Goal: Find specific page/section: Find specific page/section

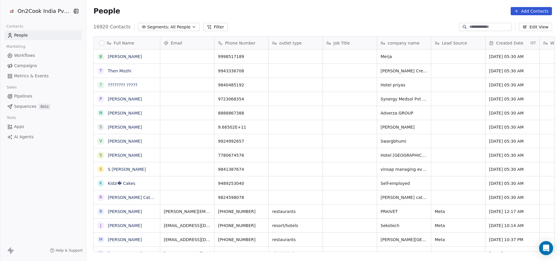
scroll to position [223, 469]
click at [208, 24] on button "Filter" at bounding box center [215, 27] width 24 height 8
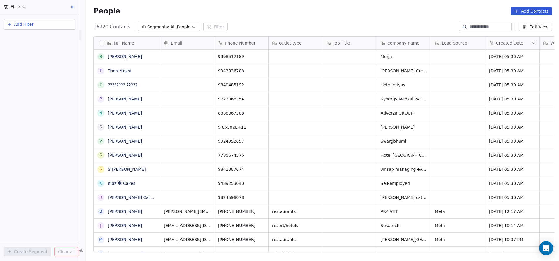
click at [35, 21] on button "Add Filter" at bounding box center [40, 24] width 72 height 11
click at [25, 38] on span "Contact properties" at bounding box center [29, 38] width 38 height 6
type input "***"
click at [25, 58] on span "Assignee" at bounding box center [19, 59] width 18 height 6
click at [23, 60] on div "Includes" at bounding box center [39, 62] width 61 height 9
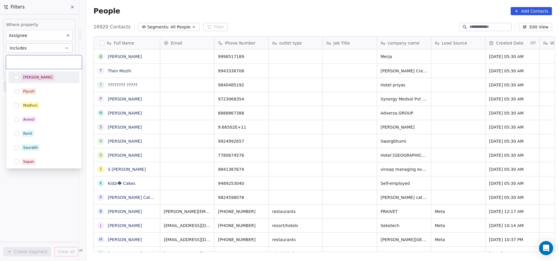
click at [27, 61] on body "On2Cook India Pvt. Ltd. Contacts People Marketing Workflows Campaigns Metrics &…" at bounding box center [279, 130] width 559 height 261
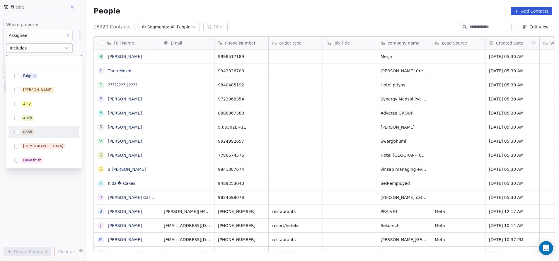
click at [18, 132] on button "Suggestions" at bounding box center [16, 132] width 5 height 5
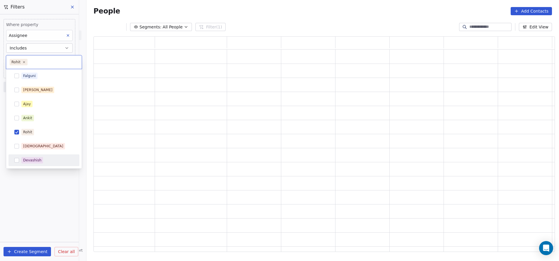
click at [50, 199] on html "On2Cook India Pvt. Ltd. Contacts People Marketing Workflows Campaigns Metrics &…" at bounding box center [279, 130] width 559 height 261
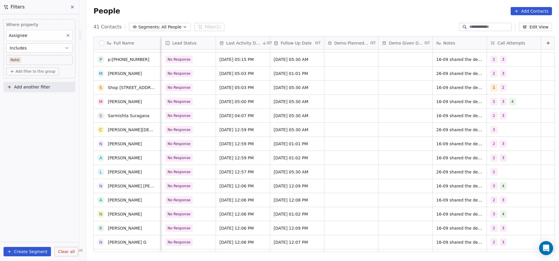
scroll to position [0, 0]
